Goal: Transaction & Acquisition: Purchase product/service

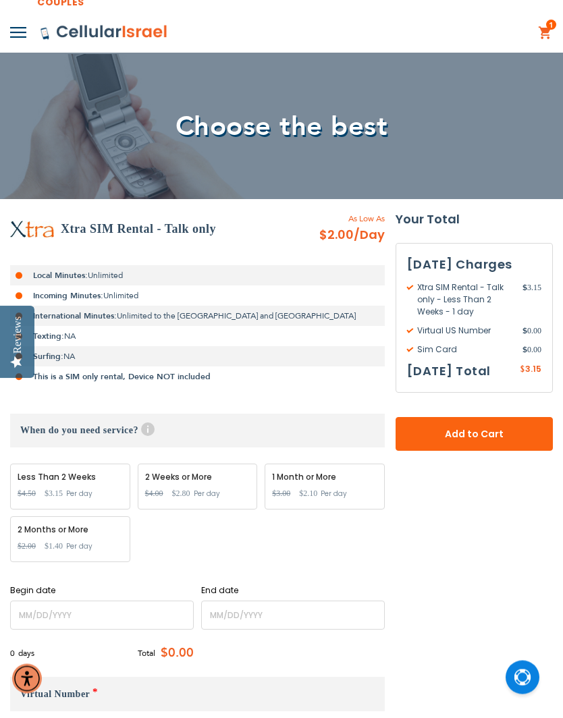
scroll to position [49, 0]
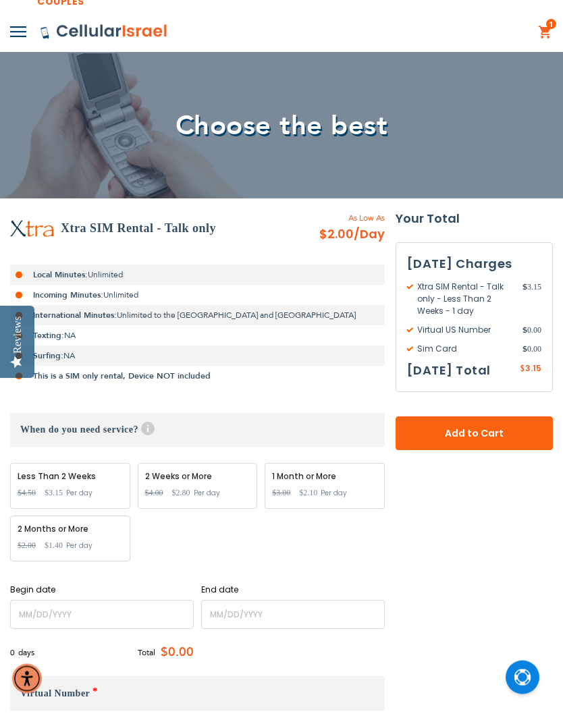
click at [155, 417] on h3 "When do you need service? Help Service starts at 12 AM of the start date and en…" at bounding box center [197, 430] width 374 height 34
click at [144, 436] on h3 "When do you need service? Help Service starts at 12 AM of the start date and en…" at bounding box center [197, 430] width 374 height 34
click at [156, 552] on div "Less Than 2 Weeks Special Price $3.15 Regular Price $4.50 Per day 2 Weeks or Mo…" at bounding box center [197, 515] width 374 height 105
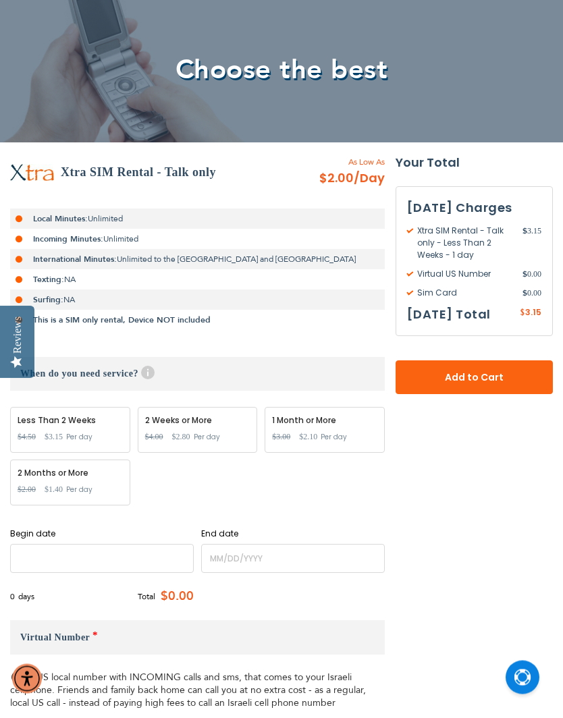
click at [122, 550] on input "name" at bounding box center [101, 558] width 183 height 29
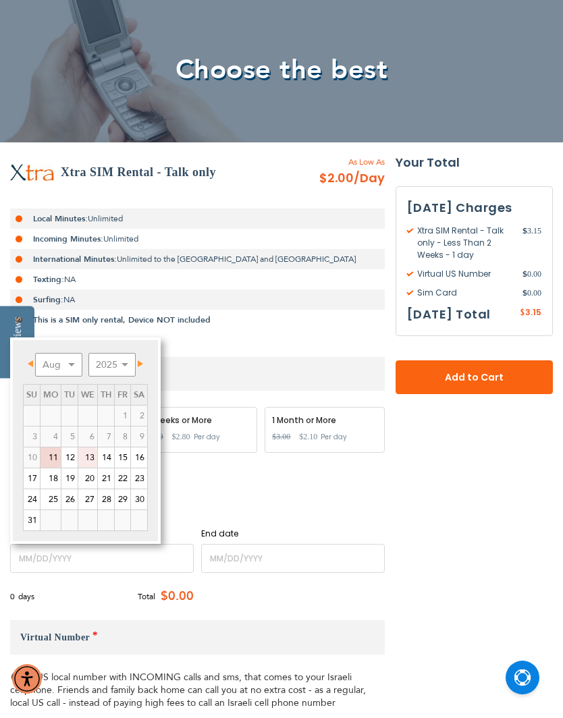
click at [86, 459] on link "13" at bounding box center [87, 457] width 19 height 20
type input "[DATE]"
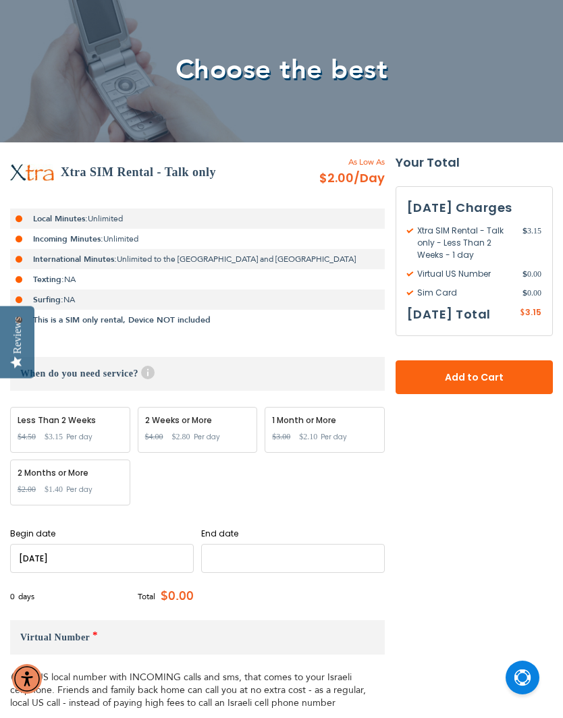
click at [264, 556] on input "name" at bounding box center [292, 558] width 183 height 29
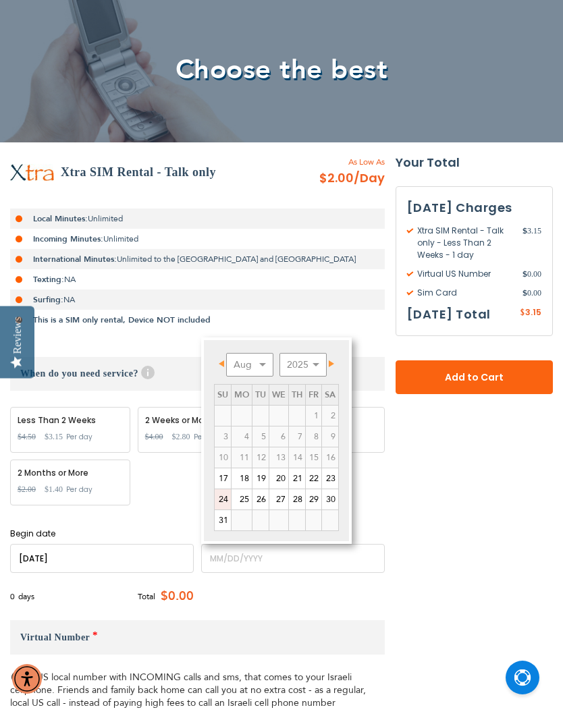
click at [223, 497] on link "24" at bounding box center [222, 499] width 16 height 20
type input "[DATE]"
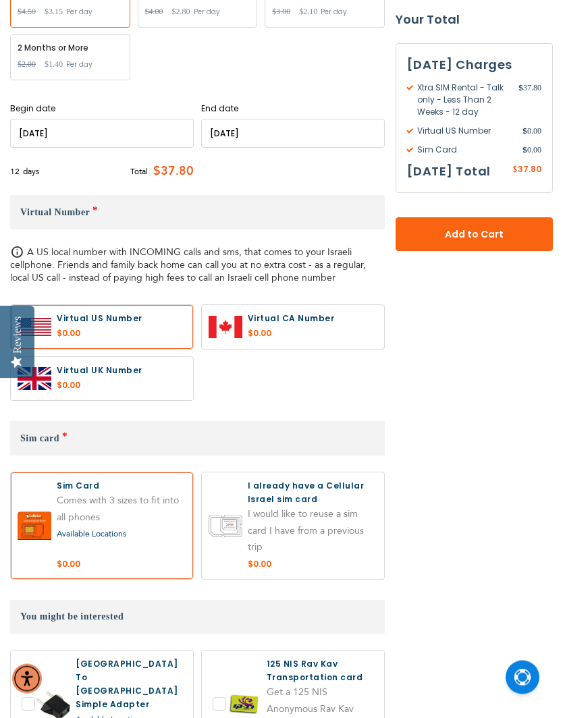
scroll to position [531, 0]
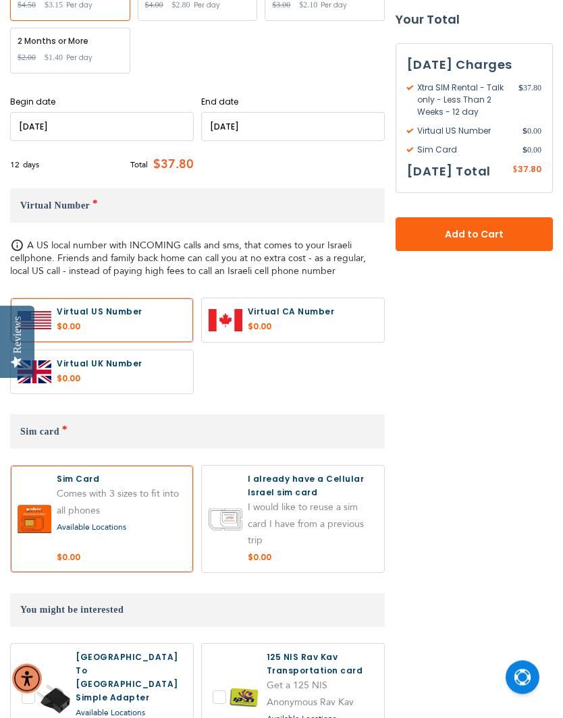
click at [287, 548] on label at bounding box center [293, 519] width 182 height 107
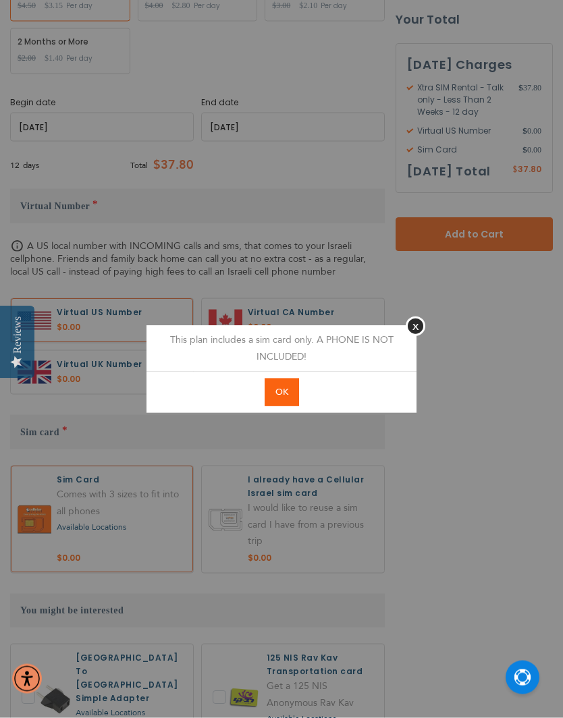
scroll to position [538, 0]
click at [417, 336] on button "Close" at bounding box center [415, 326] width 20 height 20
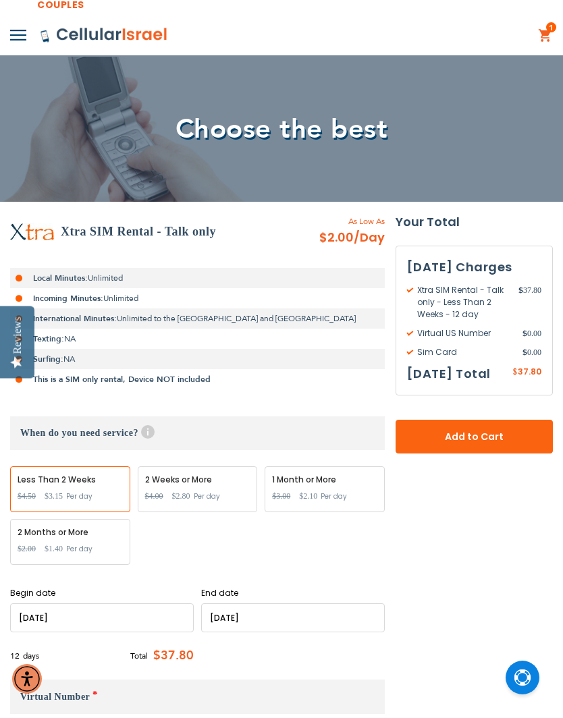
scroll to position [0, 0]
